Goal: Task Accomplishment & Management: Use online tool/utility

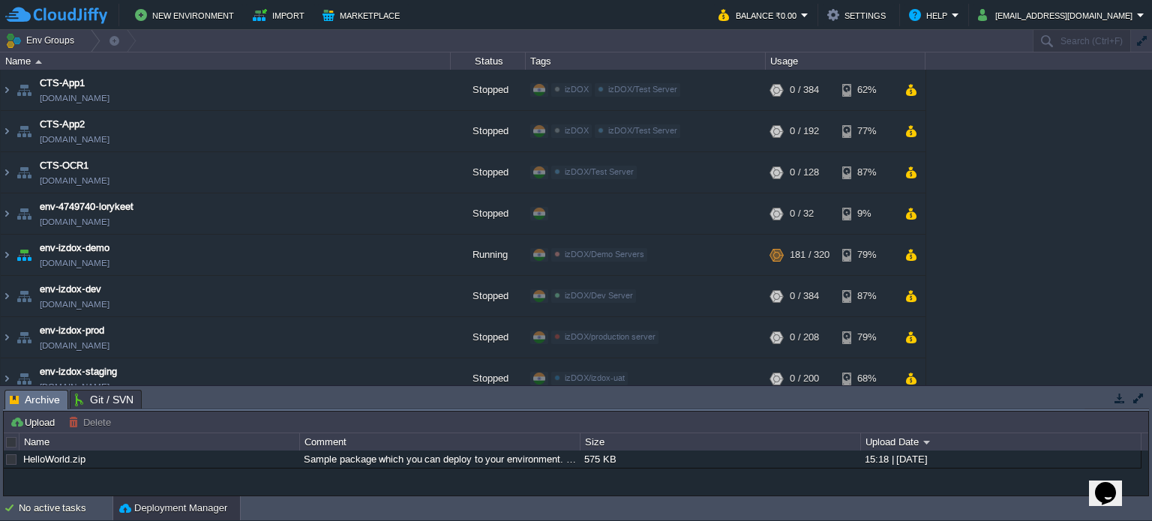
click at [0, 254] on table "CTS-App1 [DOMAIN_NAME] Stopped izDOX izDOX/Test Server Edit RAM 0% CPU 0% 0 / 3…" at bounding box center [463, 379] width 926 height 619
click at [5, 257] on img at bounding box center [7, 255] width 12 height 40
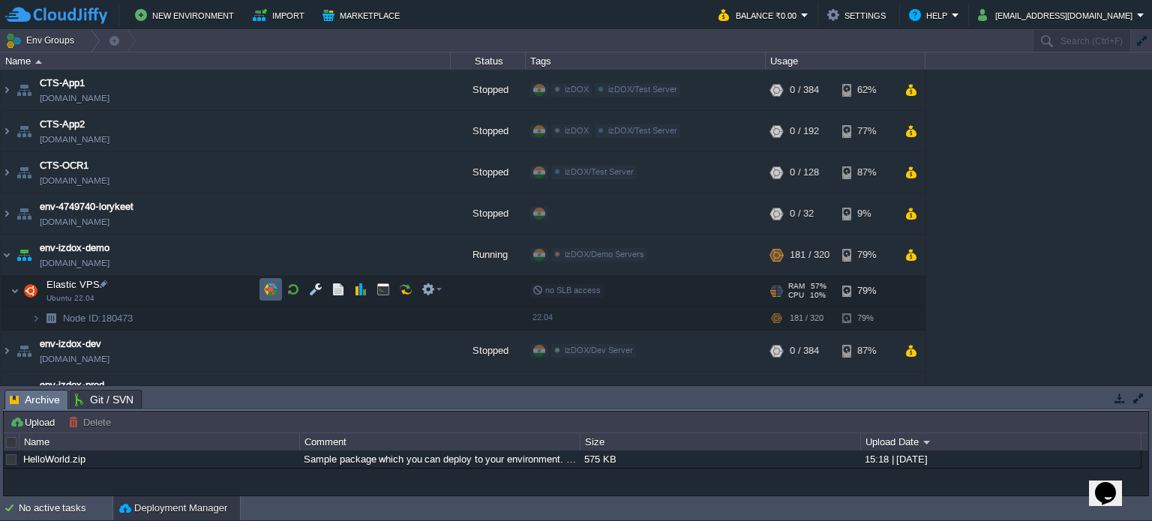
click at [272, 290] on button "button" at bounding box center [270, 289] width 13 height 13
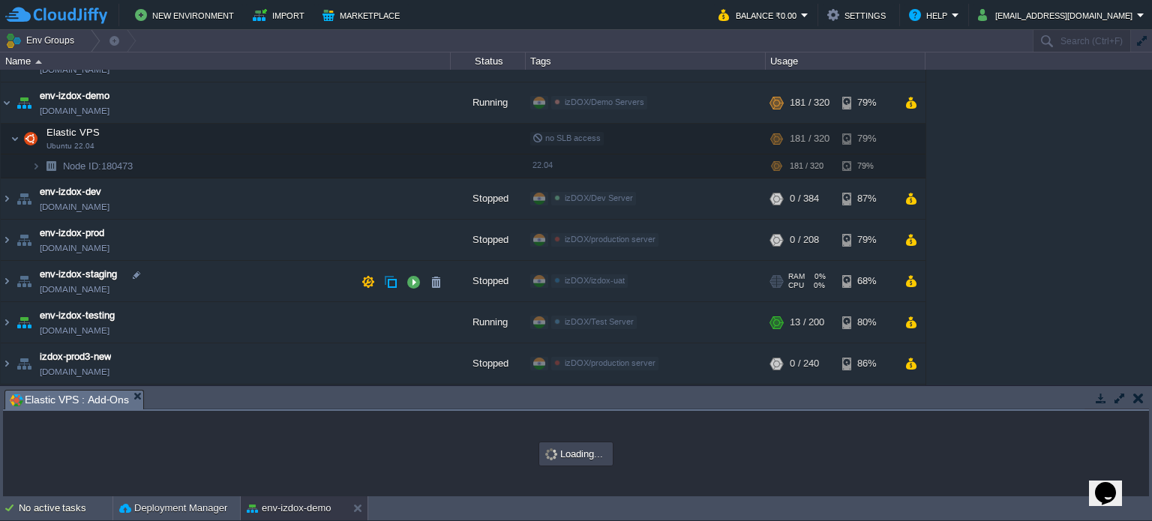
scroll to position [300, 0]
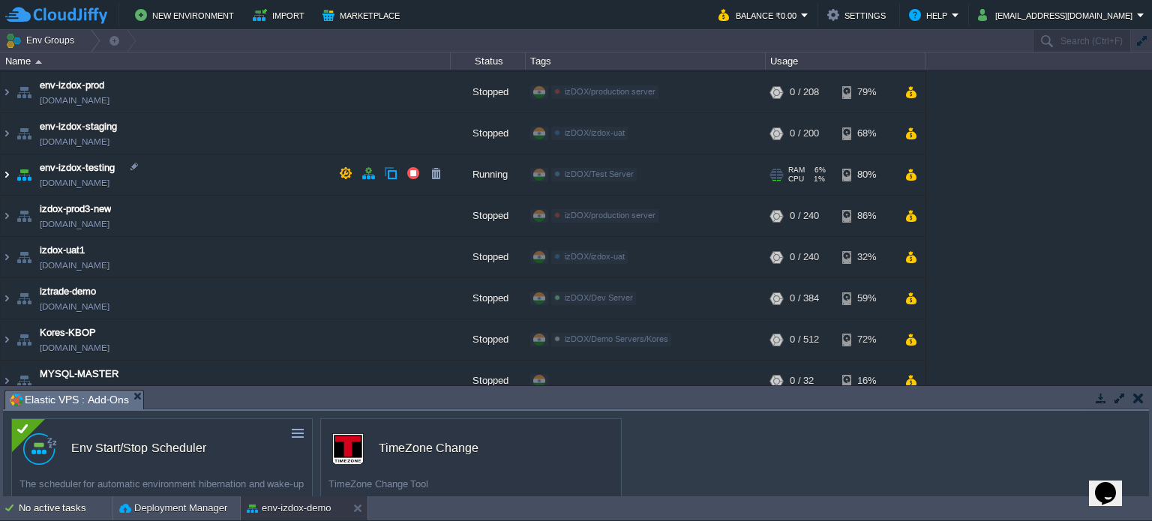
click at [3, 178] on img at bounding box center [7, 174] width 12 height 40
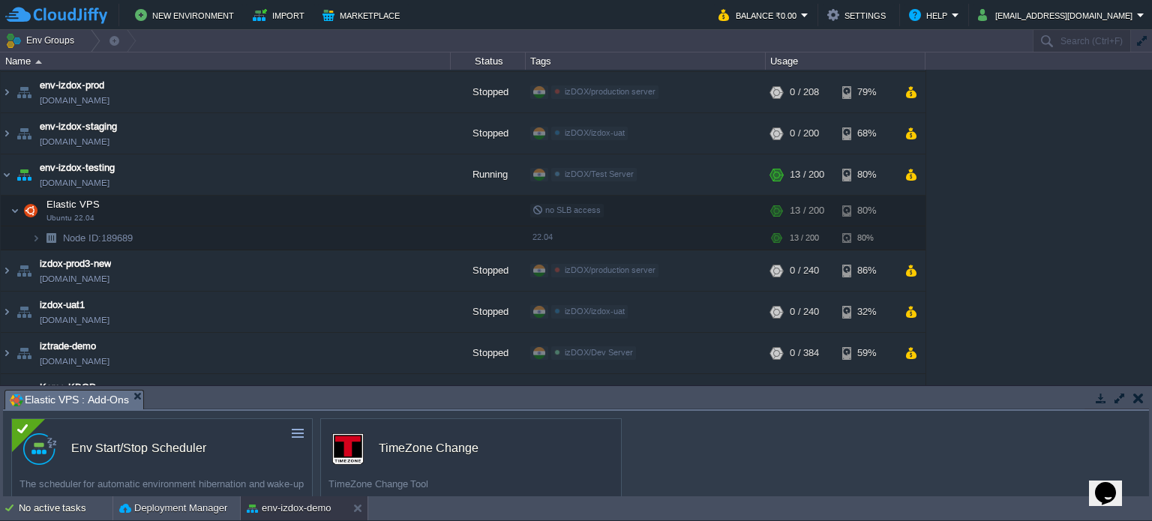
scroll to position [70, 0]
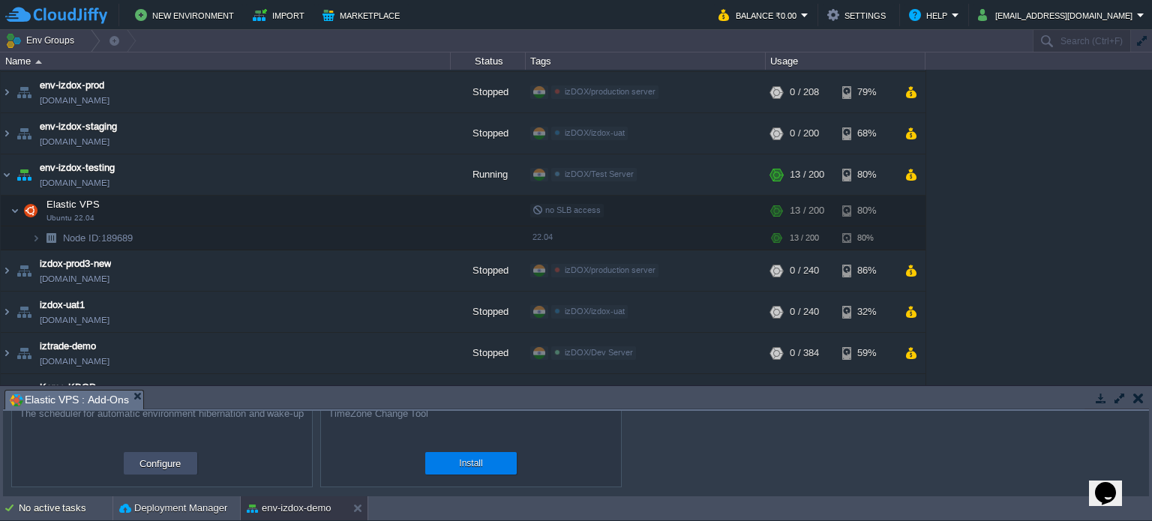
click at [170, 463] on button "Configure" at bounding box center [160, 463] width 50 height 18
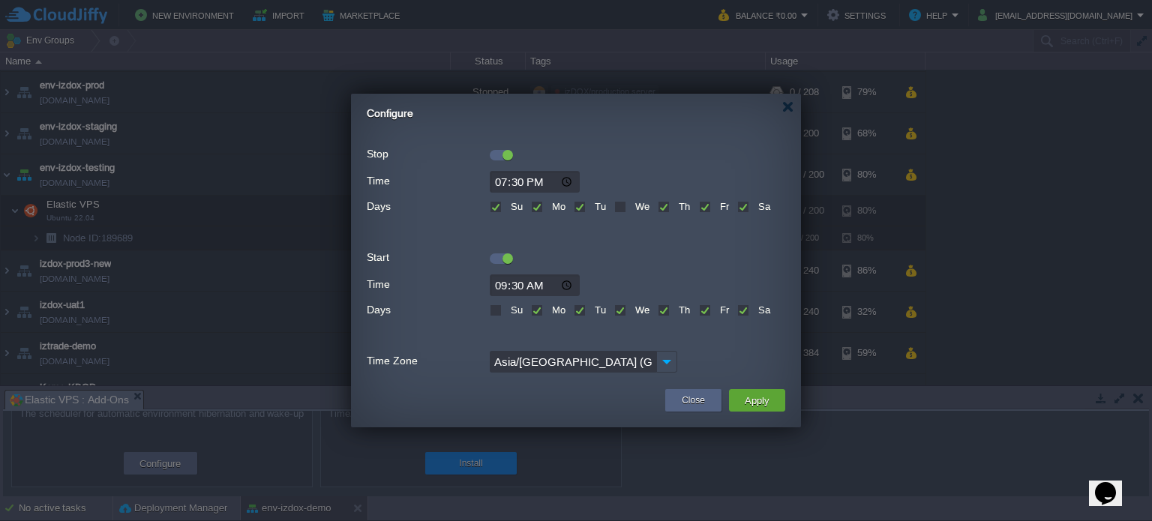
click at [614, 207] on div "We" at bounding box center [631, 204] width 35 height 17
click at [631, 206] on label "We" at bounding box center [640, 206] width 18 height 11
click at [620, 206] on input "We" at bounding box center [619, 208] width 10 height 10
checkbox input "true"
click at [758, 393] on button "Apply" at bounding box center [757, 400] width 34 height 18
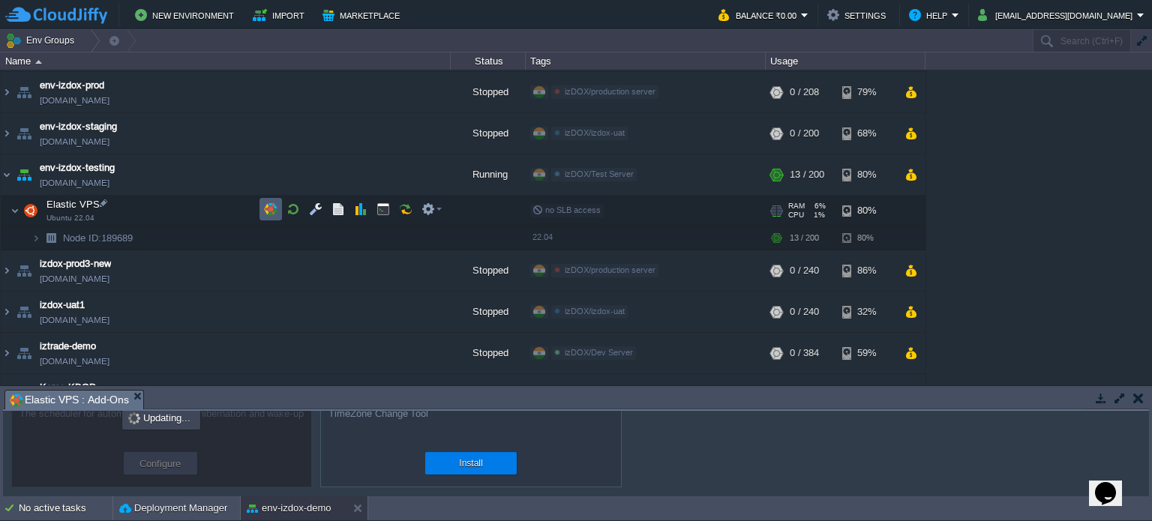
click at [273, 215] on td at bounding box center [270, 209] width 22 height 22
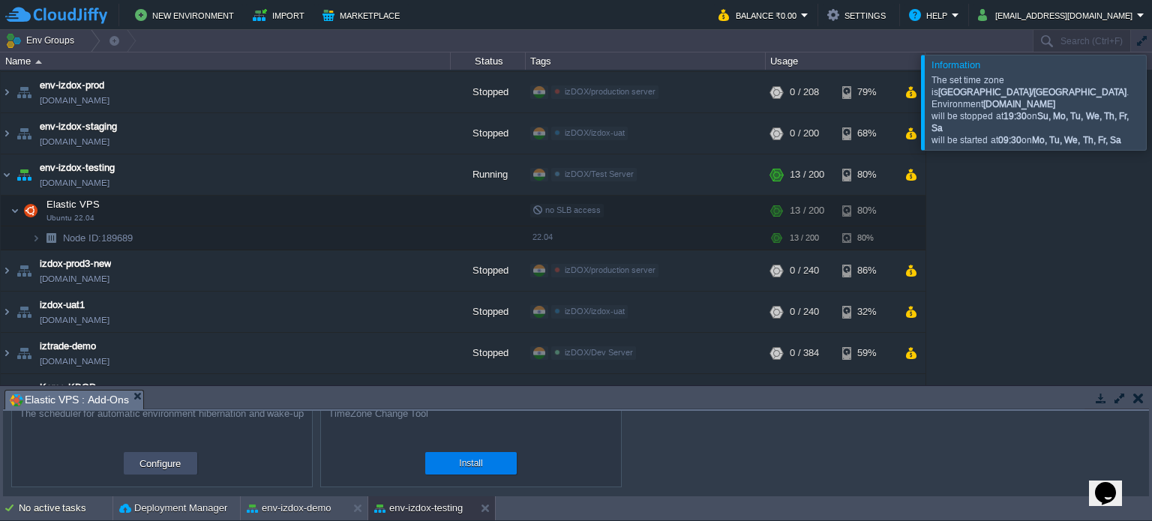
click at [139, 464] on button "Configure" at bounding box center [160, 463] width 50 height 18
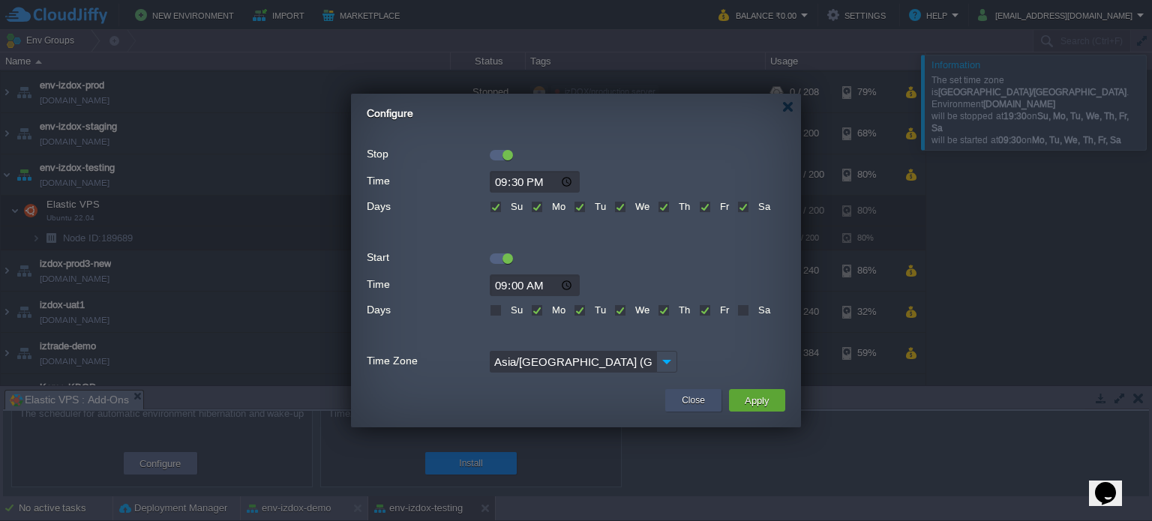
click at [699, 401] on button "Close" at bounding box center [692, 400] width 23 height 15
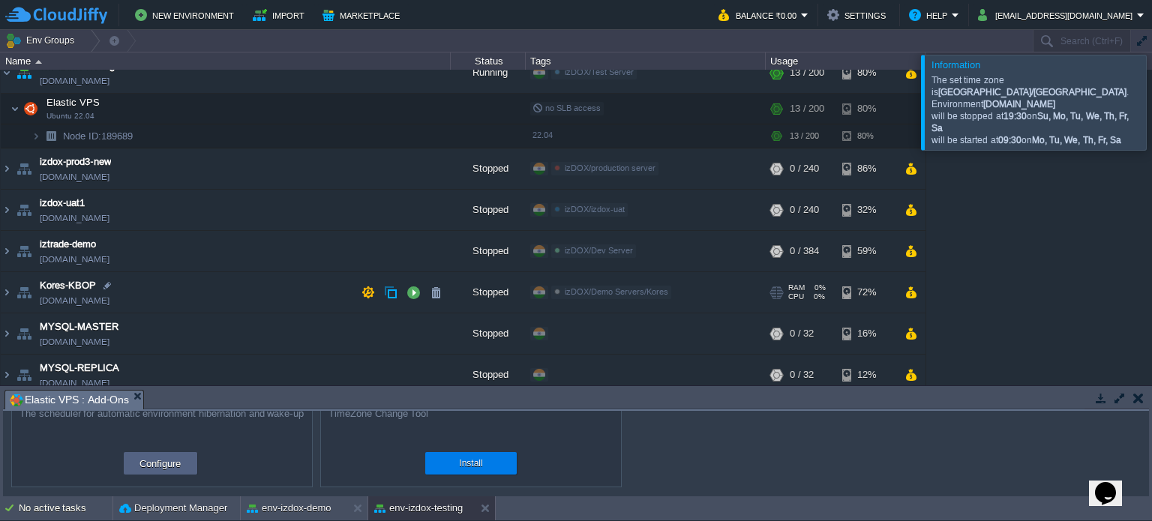
scroll to position [409, 0]
